Goal: Contribute content: Add original content to the website for others to see

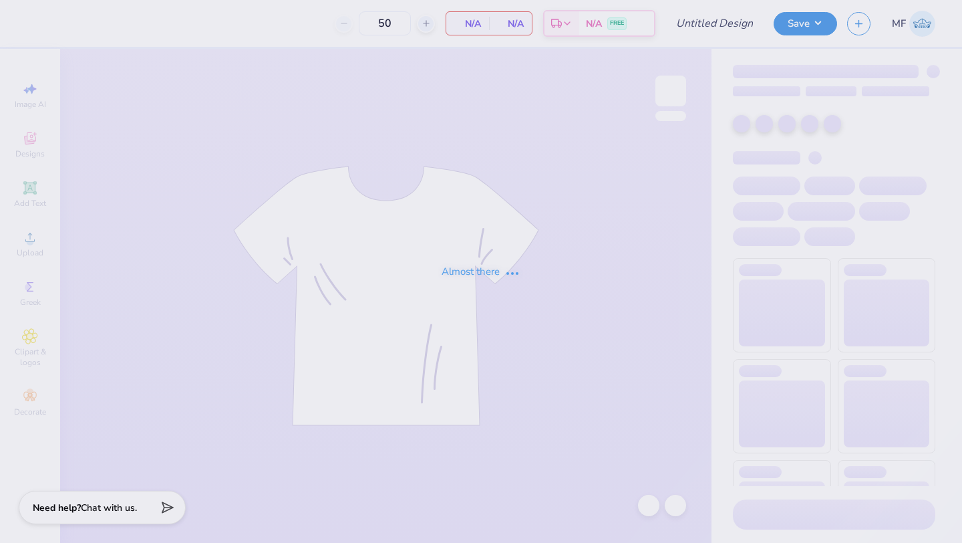
type input "mock neck"
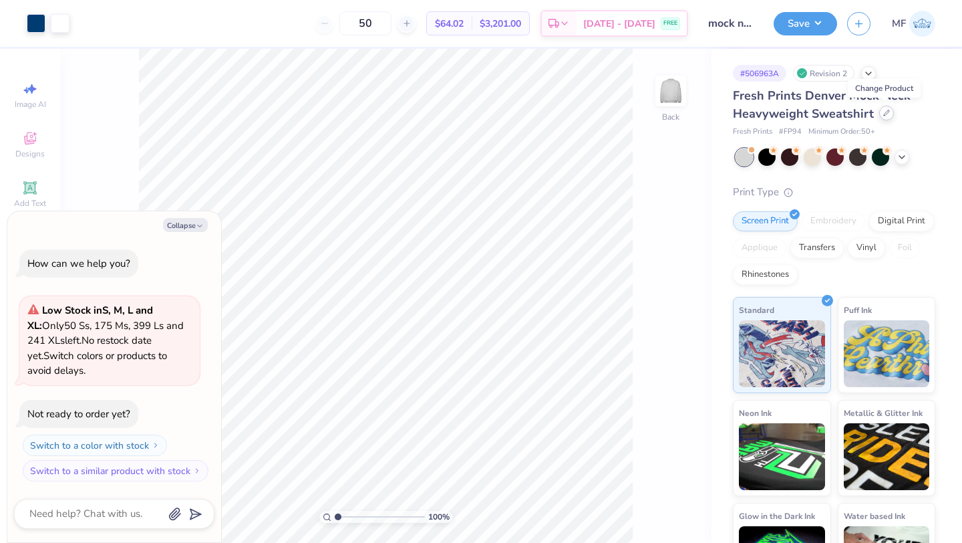
click at [886, 112] on icon at bounding box center [886, 112] width 5 height 5
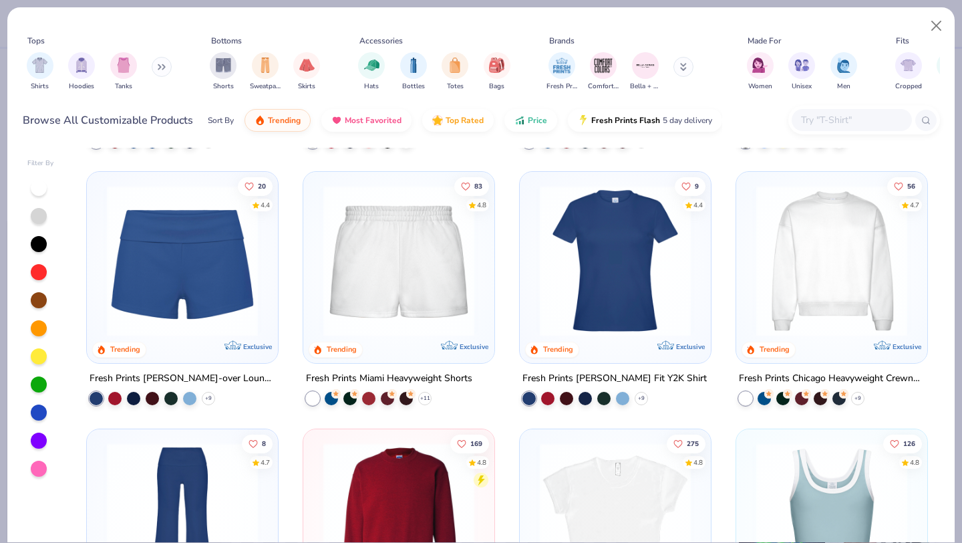
scroll to position [752, 0]
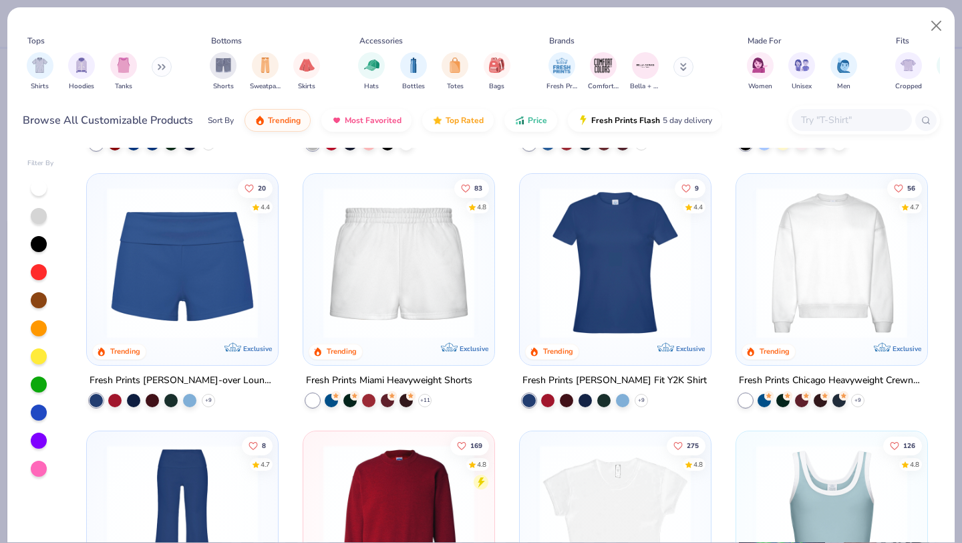
click at [448, 265] on img at bounding box center [399, 262] width 164 height 151
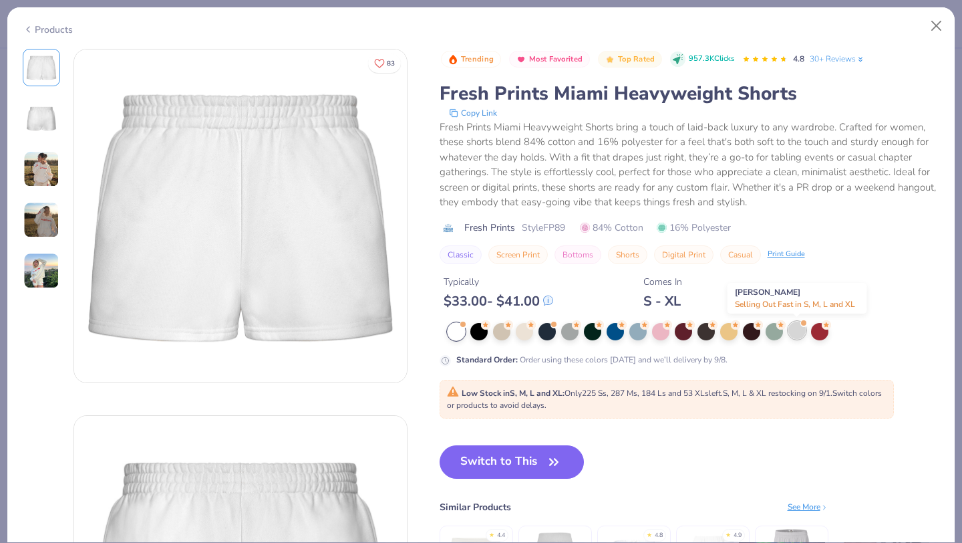
click at [797, 332] on div at bounding box center [797, 329] width 17 height 17
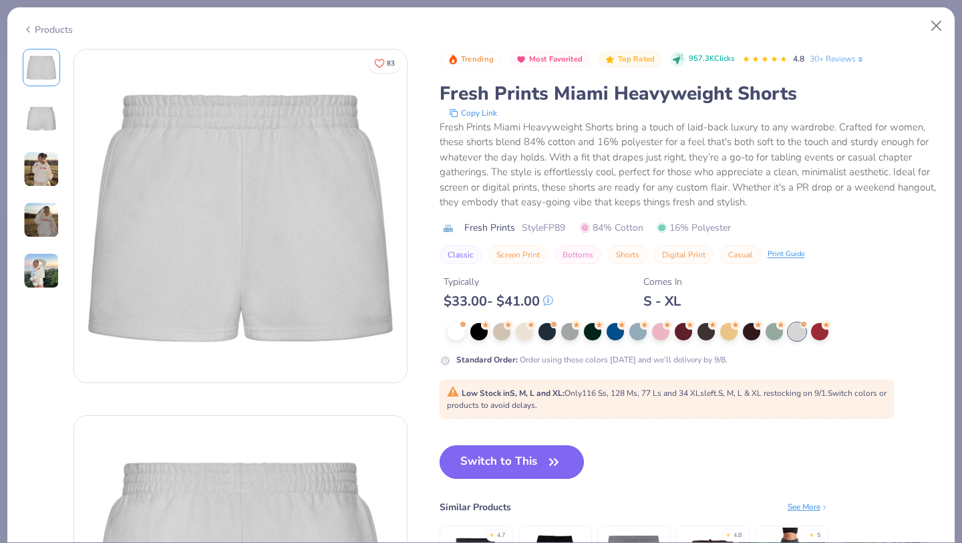
click at [531, 455] on button "Switch to This" at bounding box center [512, 461] width 145 height 33
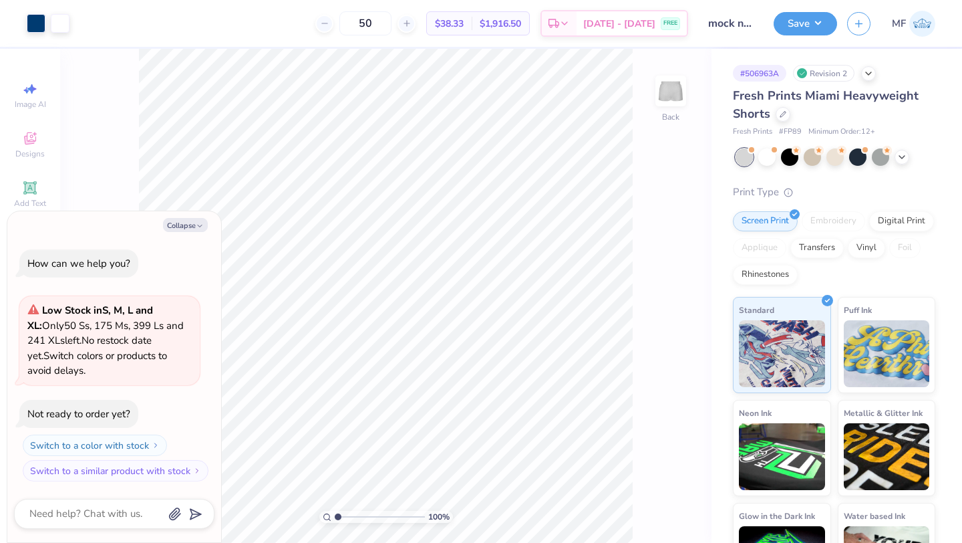
click at [636, 251] on div "100 % Back" at bounding box center [386, 296] width 652 height 494
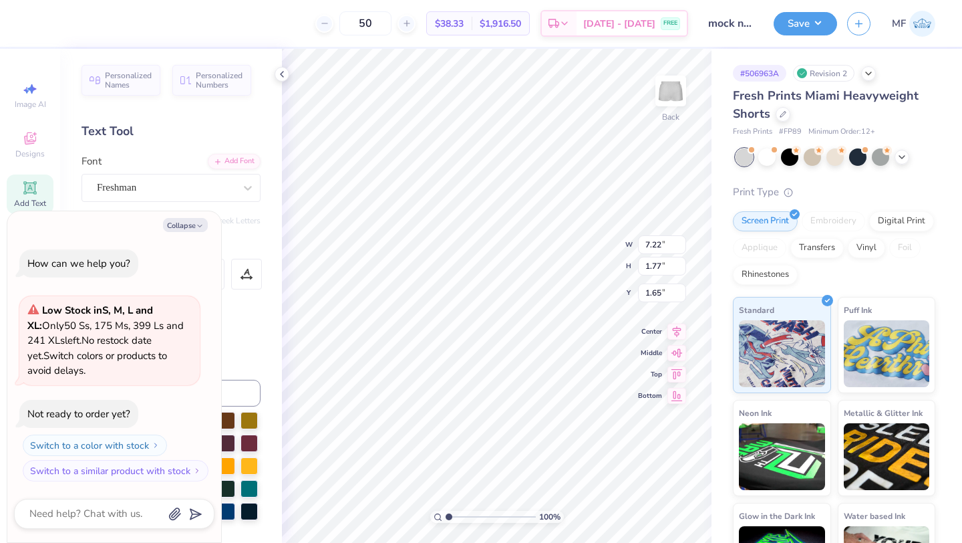
type textarea "x"
type input "4.46"
type input "1.10"
type input "2.32"
type textarea "x"
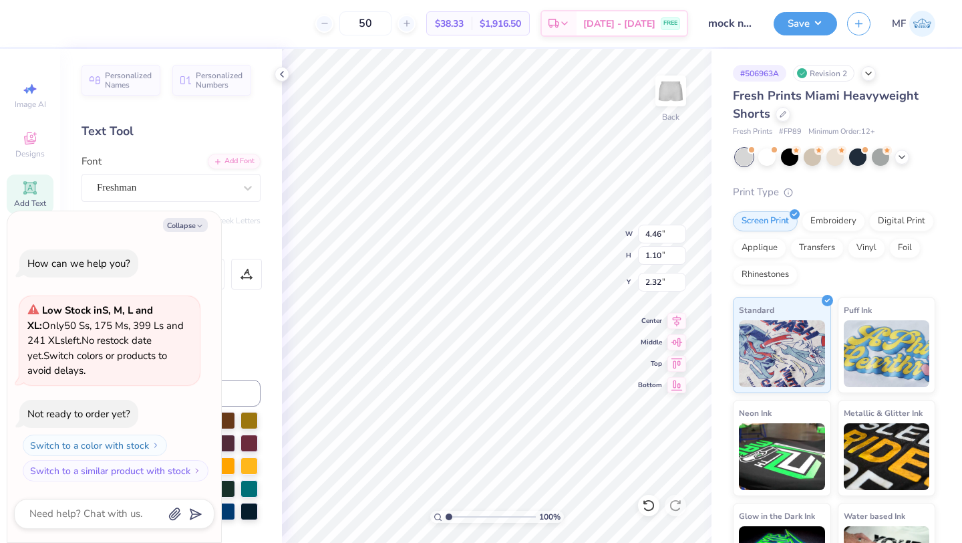
type input "5.19"
type input "1.28"
type input "2.14"
type textarea "x"
type input "2.30"
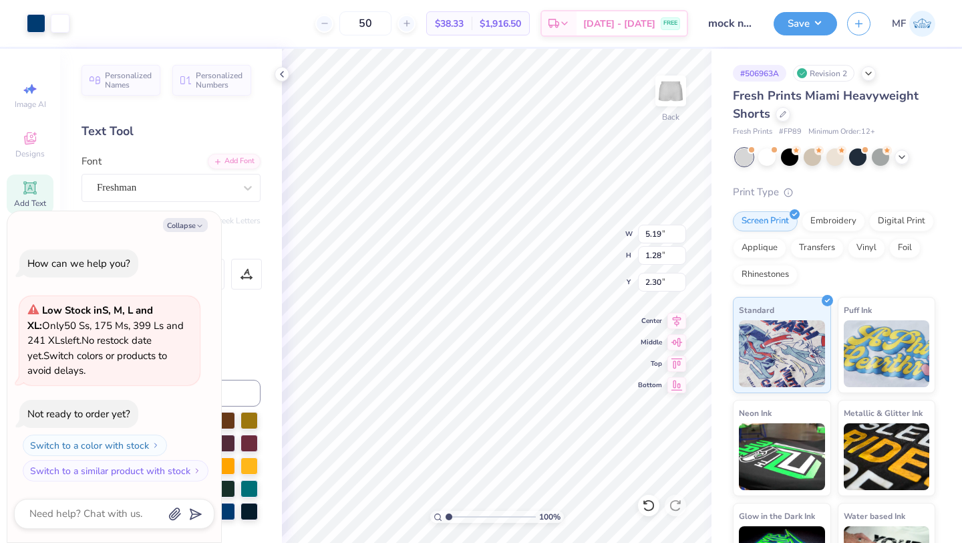
type textarea "x"
type input "2.29"
type textarea "x"
type input "5.20"
type input "1.26"
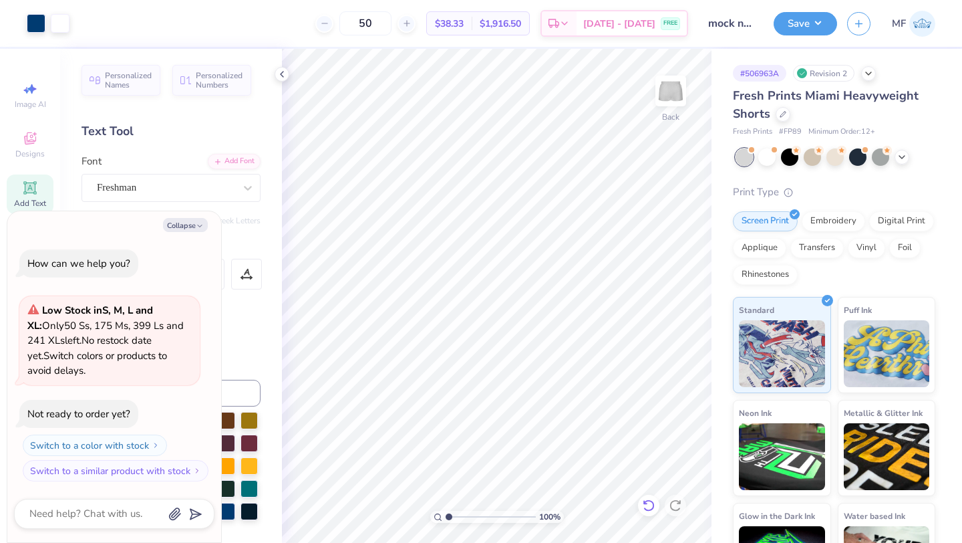
click at [646, 511] on icon at bounding box center [648, 505] width 13 height 13
click at [797, 27] on button "Save" at bounding box center [805, 21] width 63 height 23
type textarea "x"
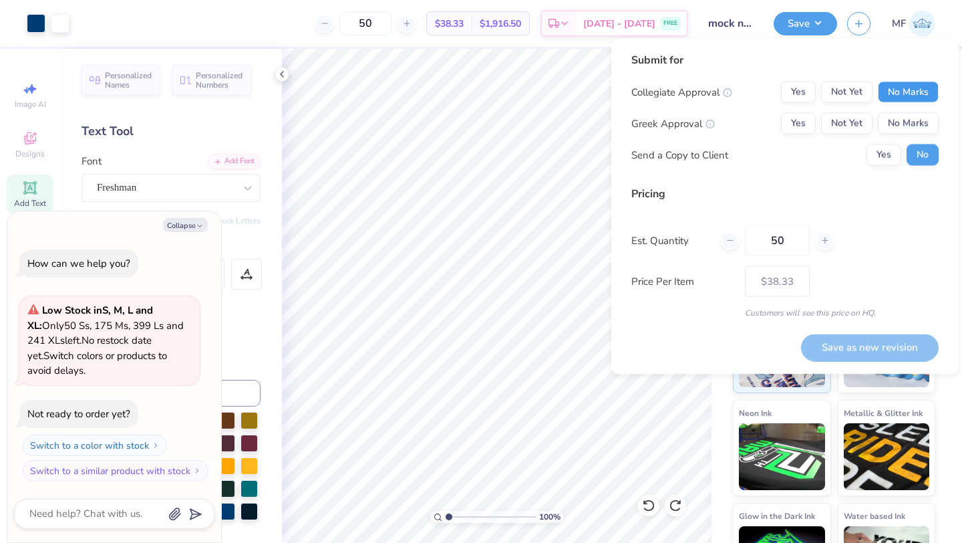
click at [916, 92] on button "No Marks" at bounding box center [908, 92] width 61 height 21
click at [801, 126] on button "Yes" at bounding box center [798, 123] width 35 height 21
click at [865, 350] on button "Save as new revision" at bounding box center [870, 346] width 138 height 27
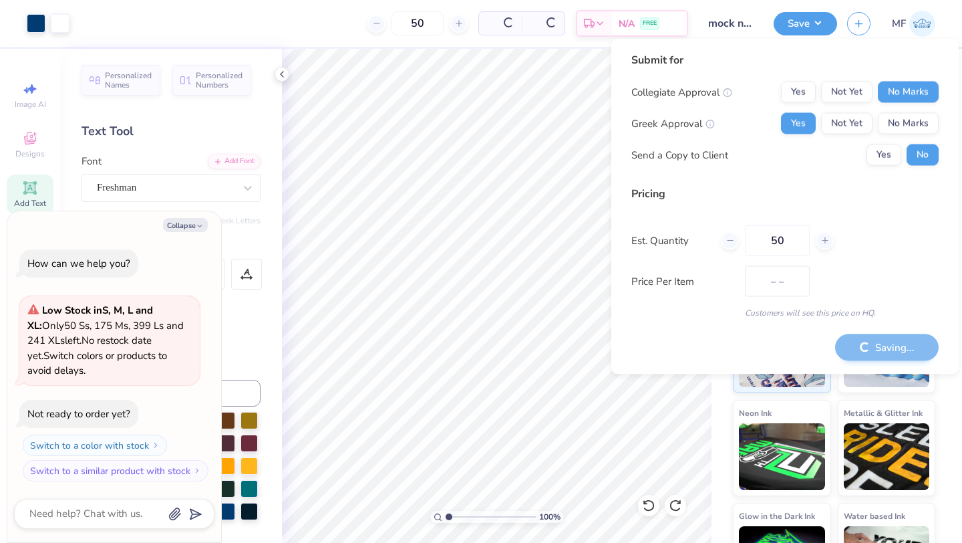
type input "$38.33"
click at [863, 299] on div "Pricing Est. Quantity 50 Price Per Item $38.33 Customers will see this price on…" at bounding box center [785, 252] width 307 height 133
type textarea "x"
